Goal: Task Accomplishment & Management: Complete application form

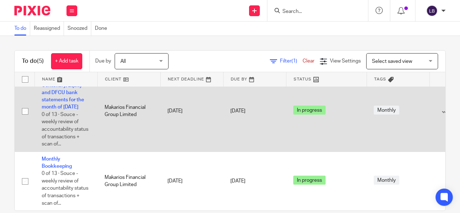
scroll to position [12, 0]
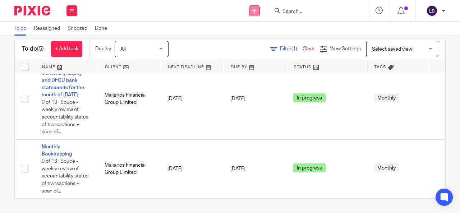
click at [256, 13] on link at bounding box center [254, 10] width 11 height 11
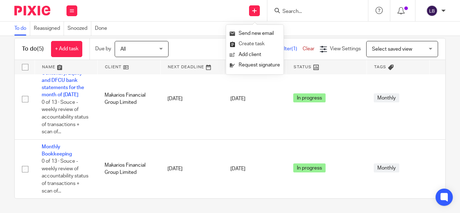
click at [260, 46] on link "Create task" at bounding box center [255, 44] width 50 height 10
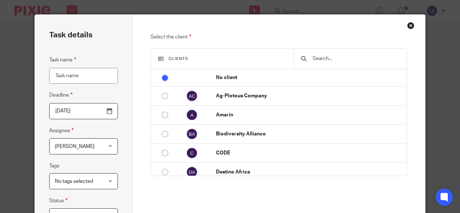
click at [79, 73] on input "Task name" at bounding box center [83, 76] width 69 height 16
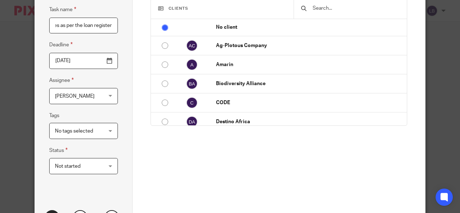
scroll to position [100, 0]
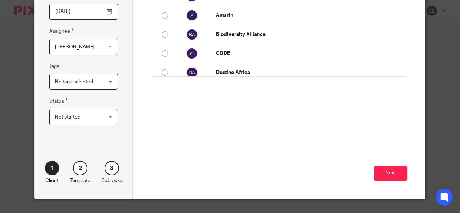
type input "Working on loans and revenues as per the loan register"
click at [104, 117] on div "Not started Not started" at bounding box center [83, 117] width 69 height 16
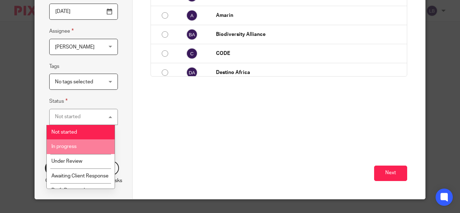
click at [78, 148] on li "In progress" at bounding box center [81, 147] width 68 height 15
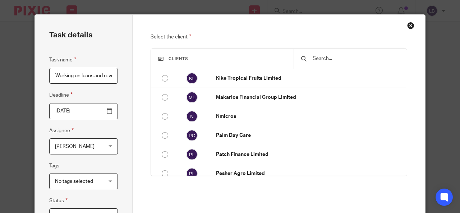
scroll to position [180, 0]
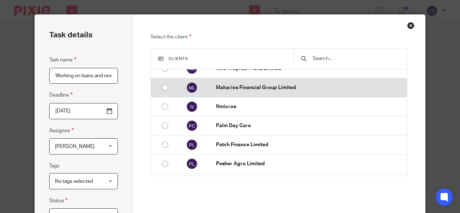
click at [167, 86] on input "radio" at bounding box center [165, 88] width 14 height 14
radio input "false"
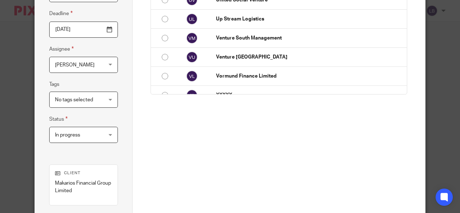
scroll to position [165, 0]
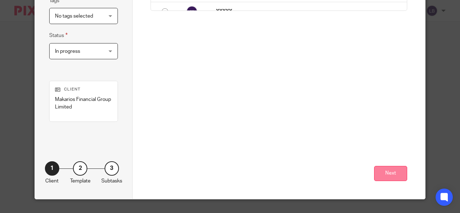
click at [394, 172] on button "Next" at bounding box center [390, 173] width 33 height 15
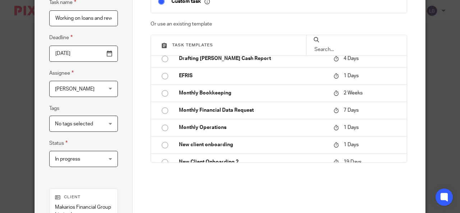
scroll to position [76, 0]
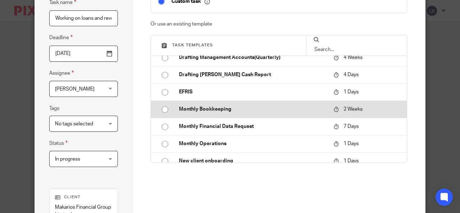
click at [163, 109] on input "radio" at bounding box center [165, 110] width 14 height 14
type input "[DATE]"
checkbox input "false"
radio input "false"
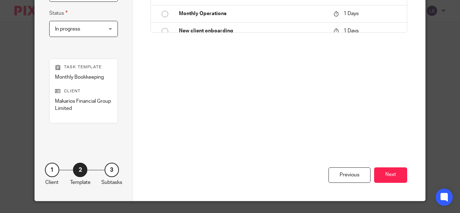
scroll to position [190, 0]
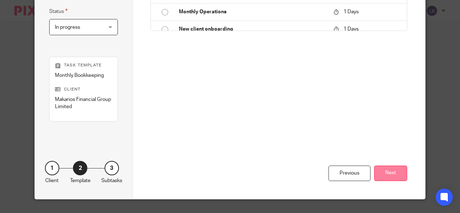
click at [395, 172] on button "Next" at bounding box center [390, 173] width 33 height 15
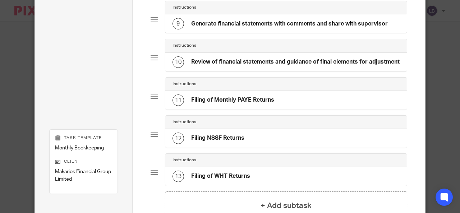
scroll to position [432, 0]
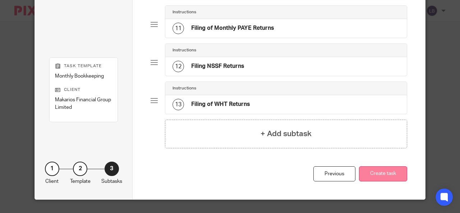
click at [391, 169] on button "Create task" at bounding box center [383, 174] width 48 height 15
